Goal: Obtain resource: Download file/media

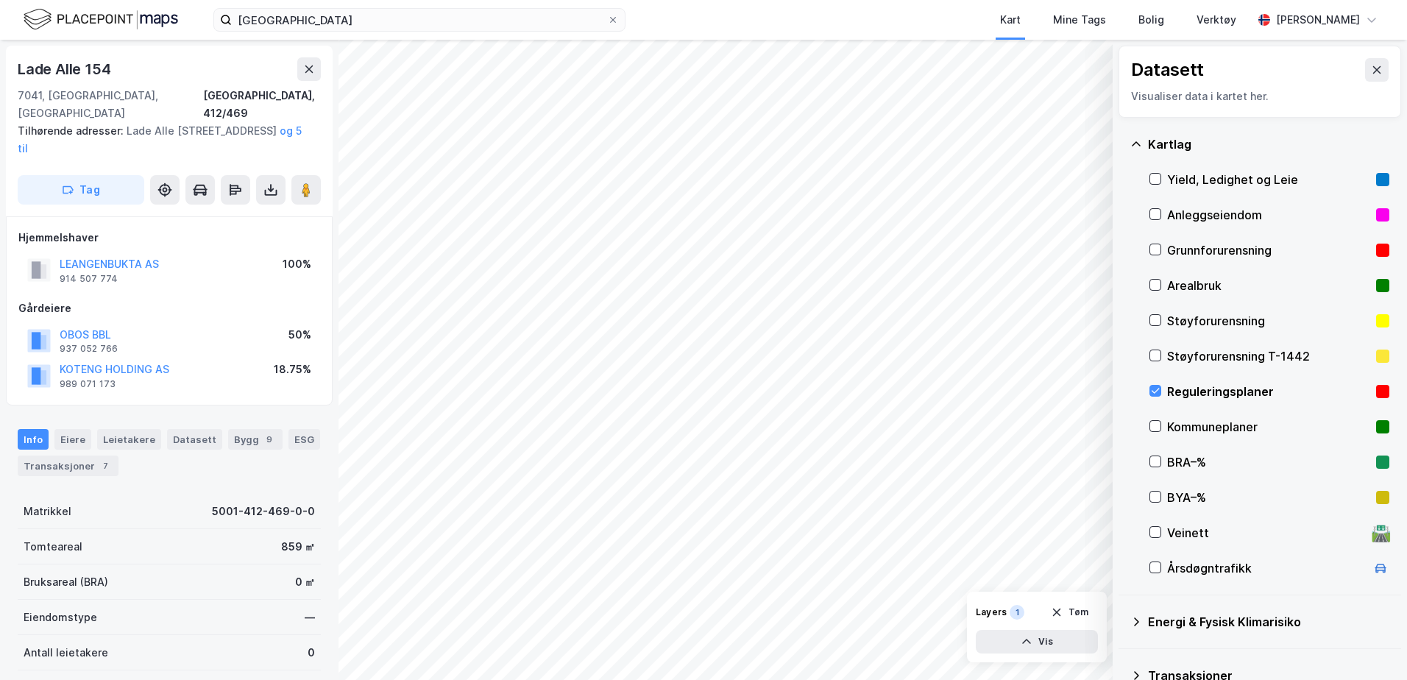
scroll to position [1, 0]
drag, startPoint x: 322, startPoint y: 96, endPoint x: 278, endPoint y: 98, distance: 43.5
click at [278, 98] on div "[STREET_ADDRESS], 412/469 Tilhørende adresser: [STREET_ADDRESS], [STREET_ADDRES…" at bounding box center [169, 130] width 327 height 171
copy div "412/469"
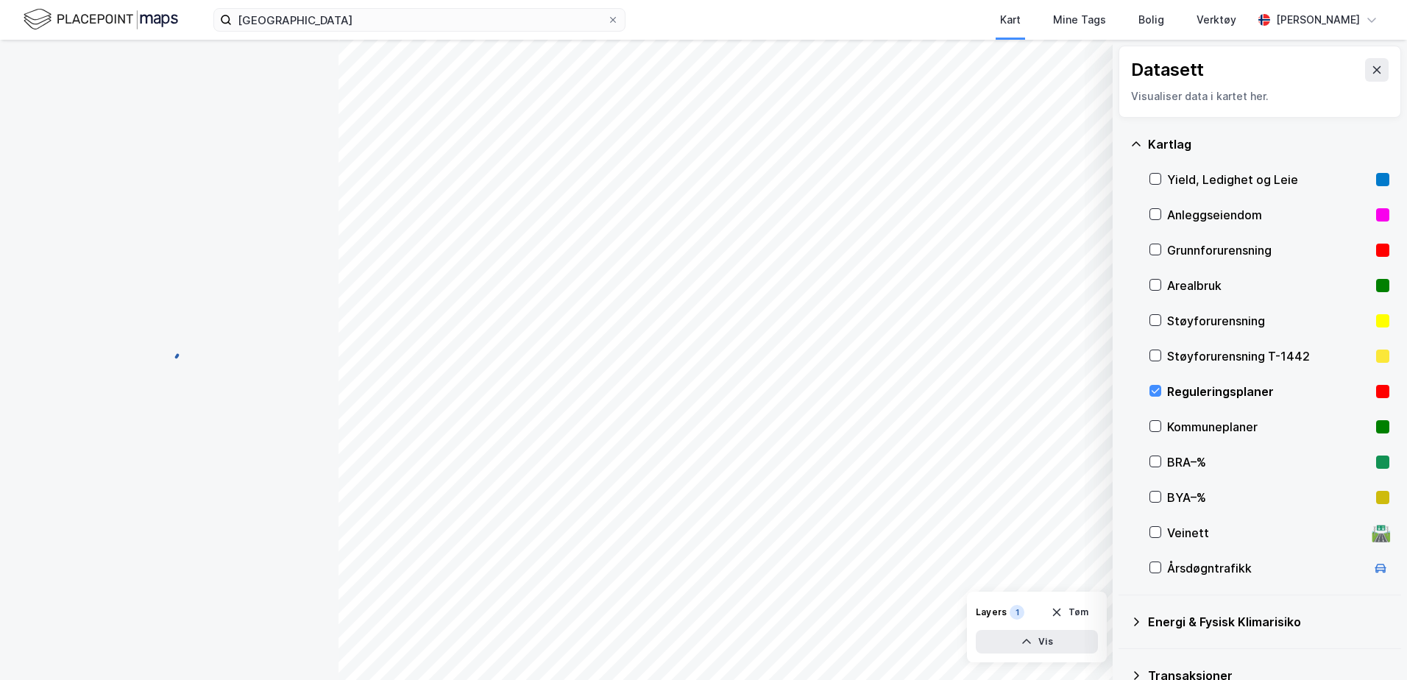
scroll to position [1, 0]
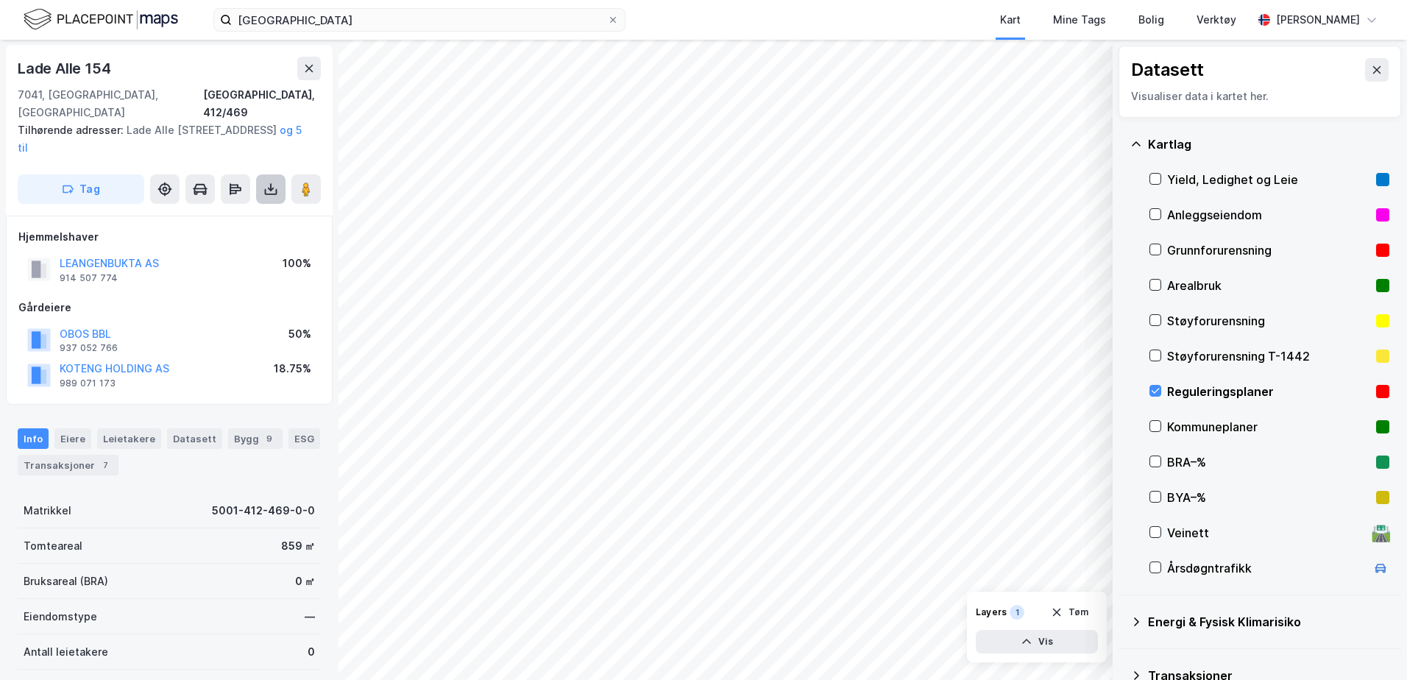
click at [280, 174] on button at bounding box center [270, 188] width 29 height 29
click at [199, 213] on div "Last ned grunnbok" at bounding box center [197, 219] width 85 height 12
